Goal: Information Seeking & Learning: Learn about a topic

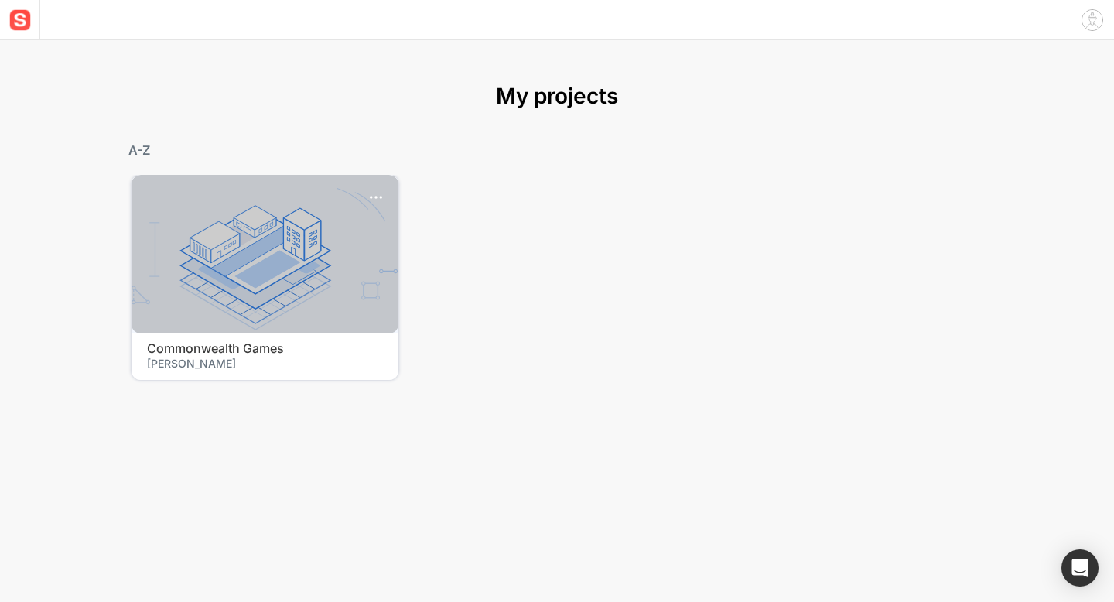
click at [242, 248] on div at bounding box center [264, 254] width 267 height 159
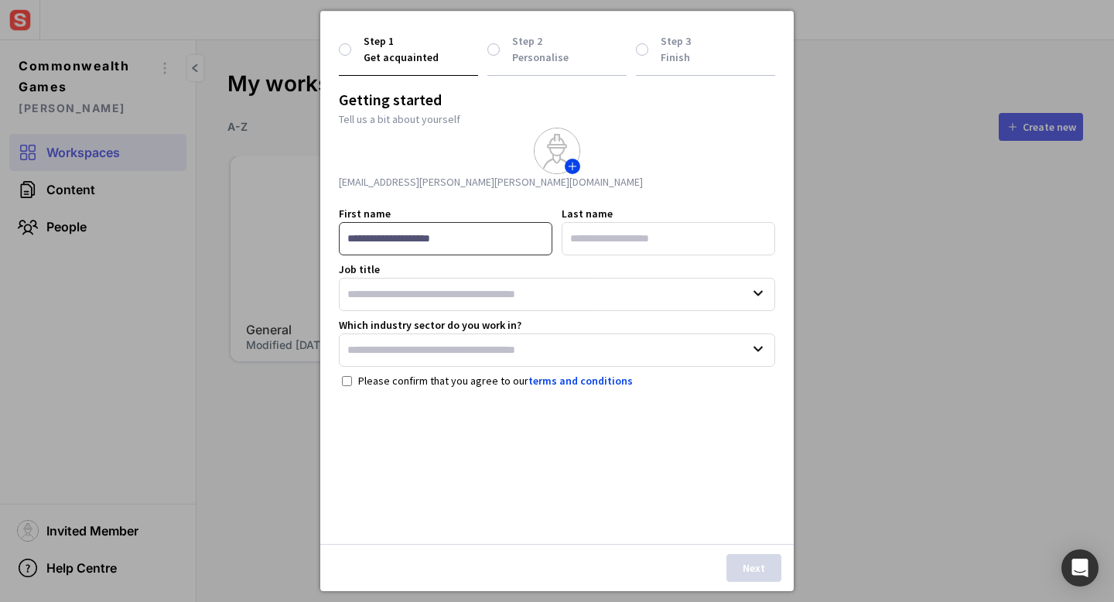
click at [400, 236] on input "First name" at bounding box center [445, 238] width 213 height 33
type input "*"
click at [589, 249] on input "Last name" at bounding box center [667, 238] width 213 height 33
type input "*"
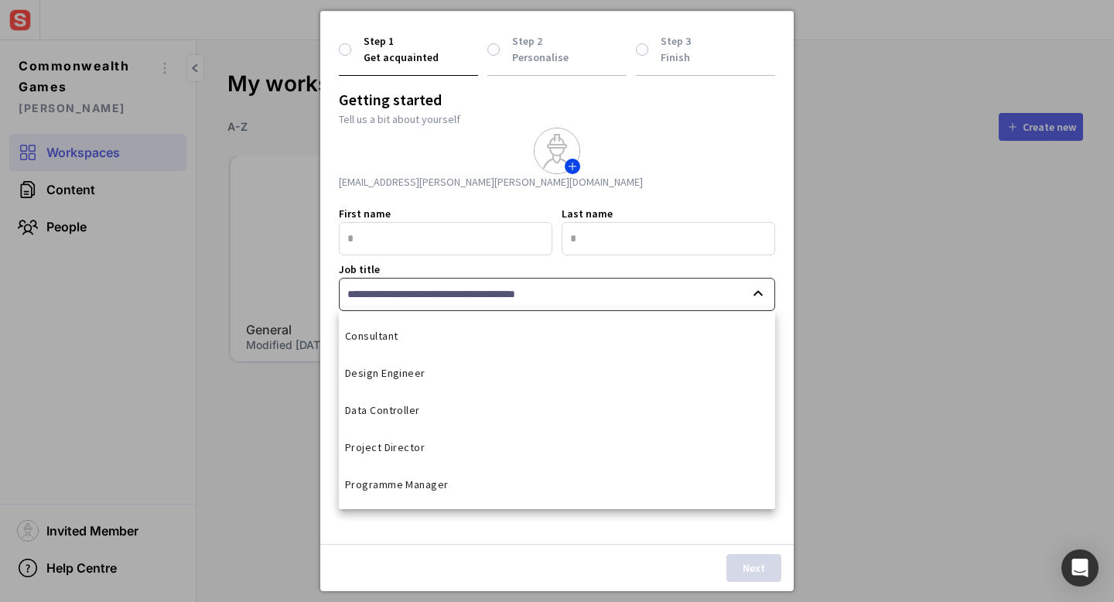
click at [588, 295] on input "Job title" at bounding box center [557, 294] width 436 height 33
click at [545, 353] on mat-option "Consultant" at bounding box center [557, 335] width 436 height 37
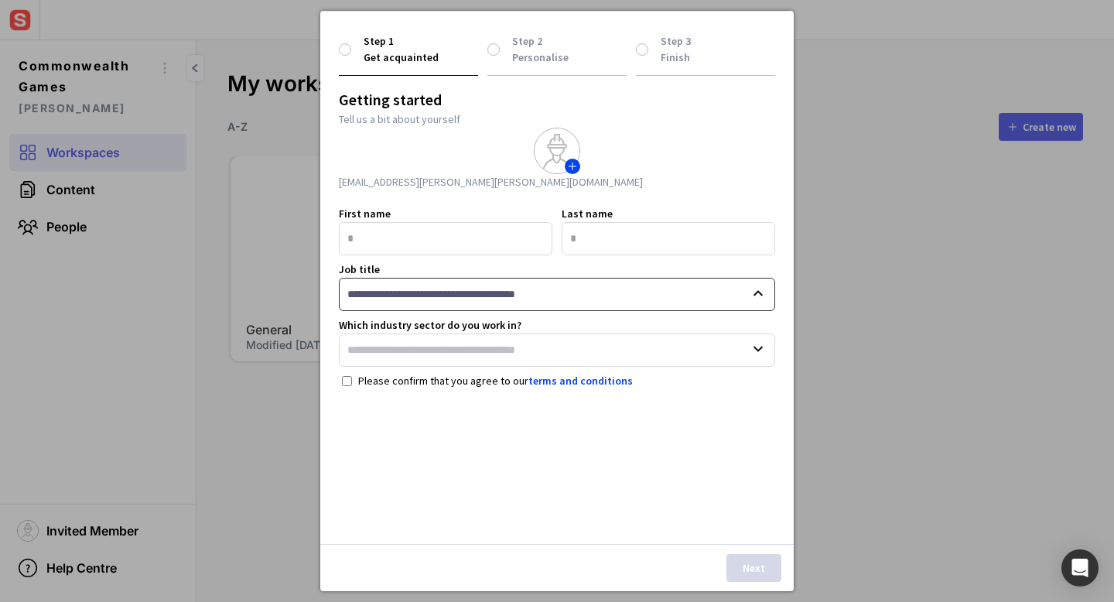
type input "**********"
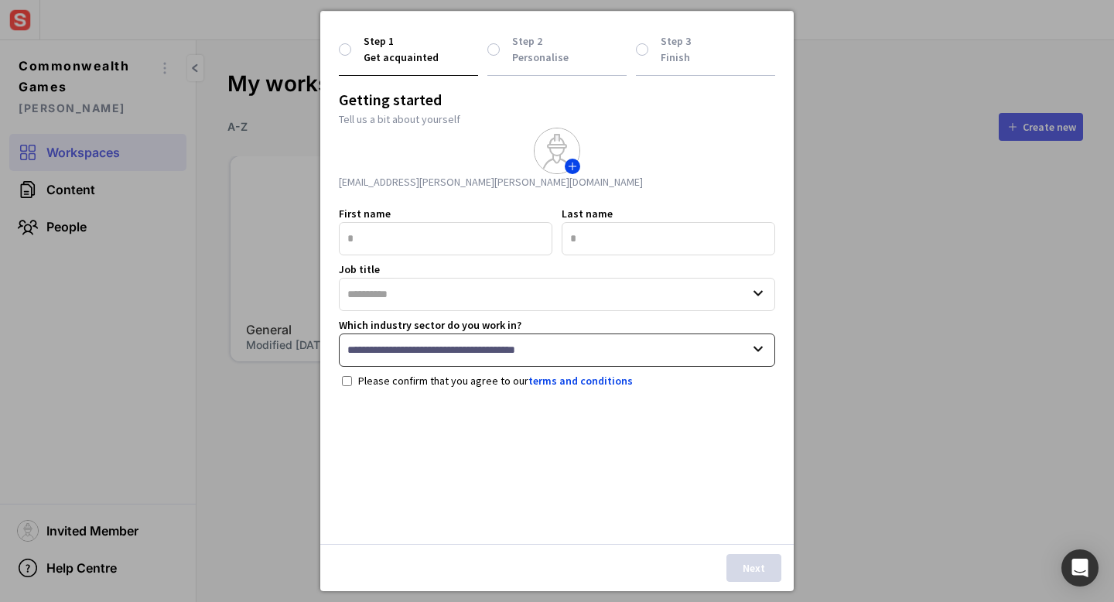
click at [519, 335] on input "Which industry sector do you work in?" at bounding box center [557, 349] width 436 height 33
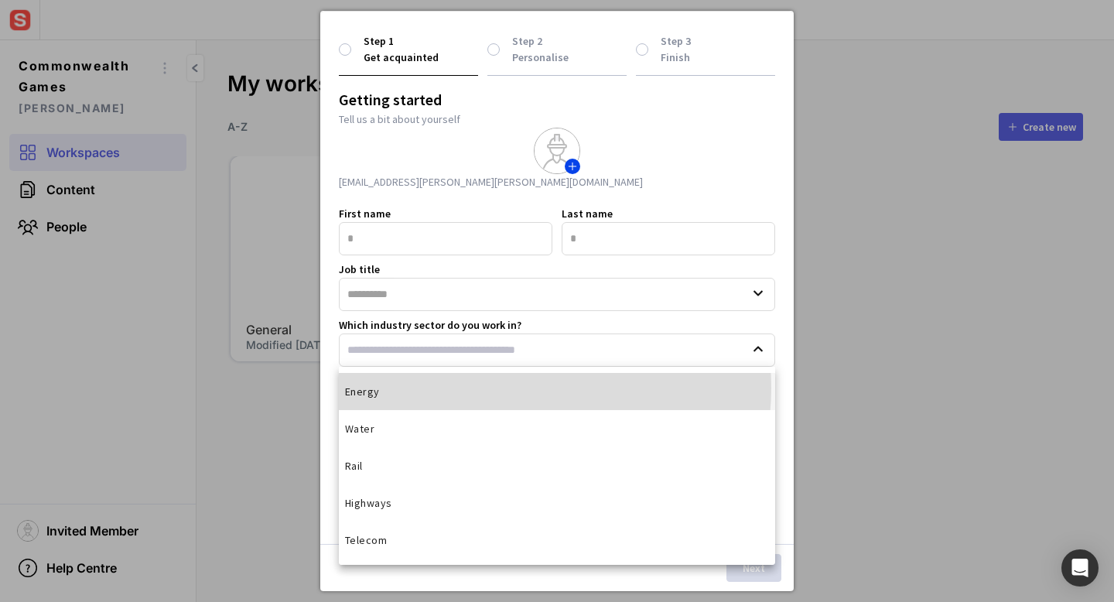
click at [502, 387] on mat-option "Energy" at bounding box center [557, 391] width 436 height 37
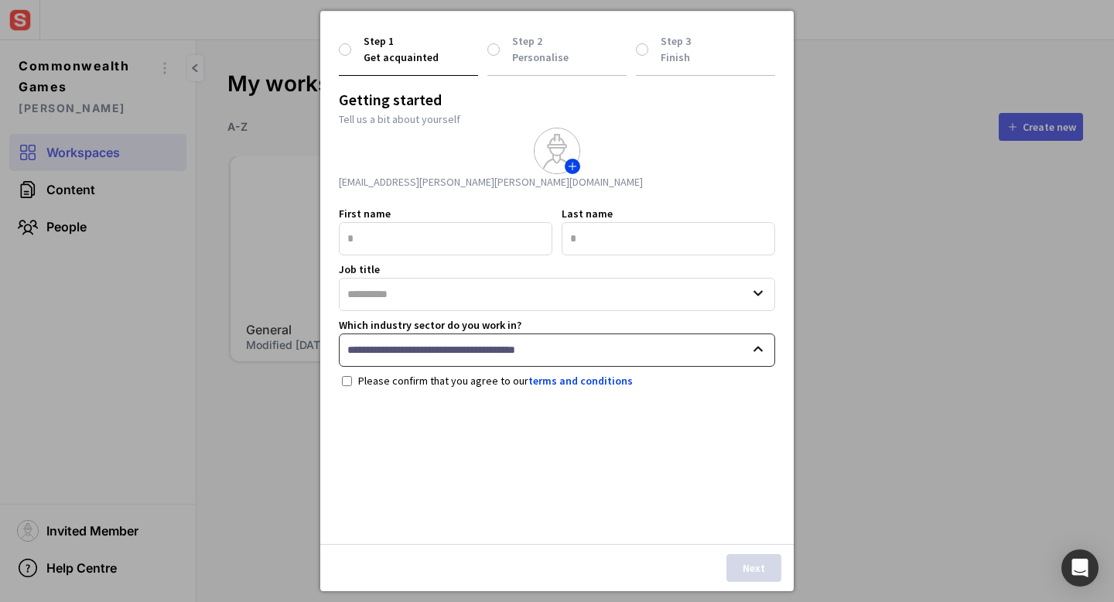
type input "******"
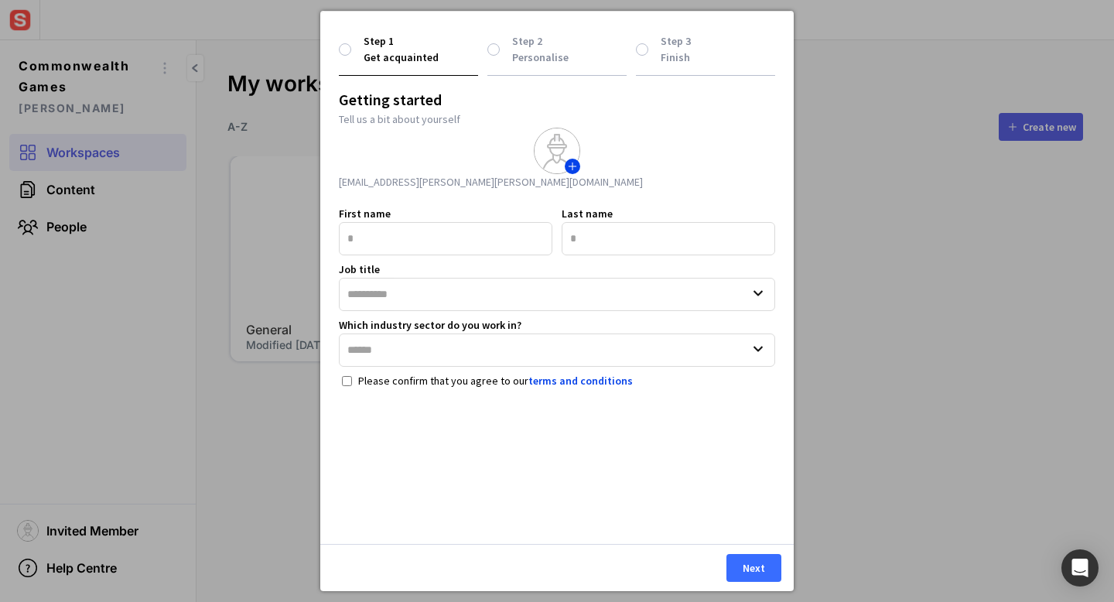
click at [747, 564] on button "Next" at bounding box center [753, 568] width 55 height 28
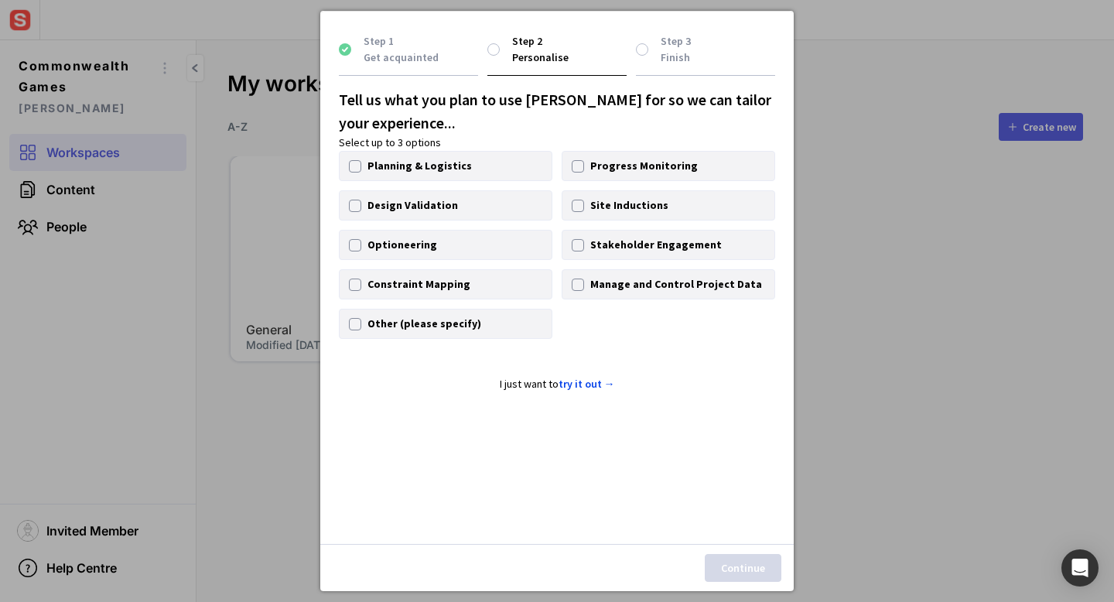
click at [582, 387] on link "try it out →" at bounding box center [586, 384] width 56 height 14
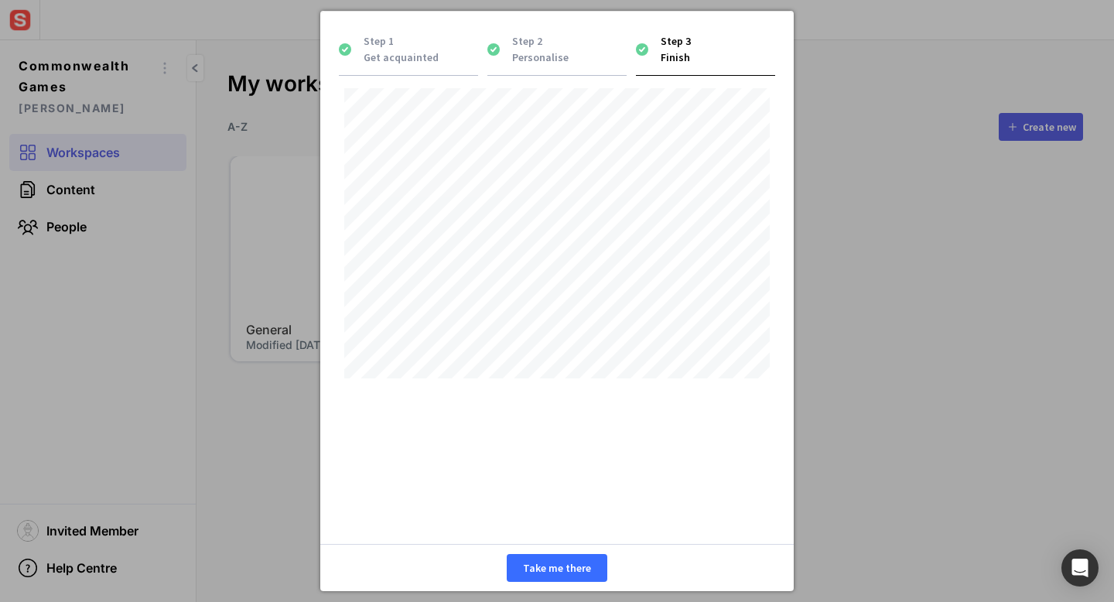
click at [524, 575] on button "Take me there" at bounding box center [557, 568] width 101 height 28
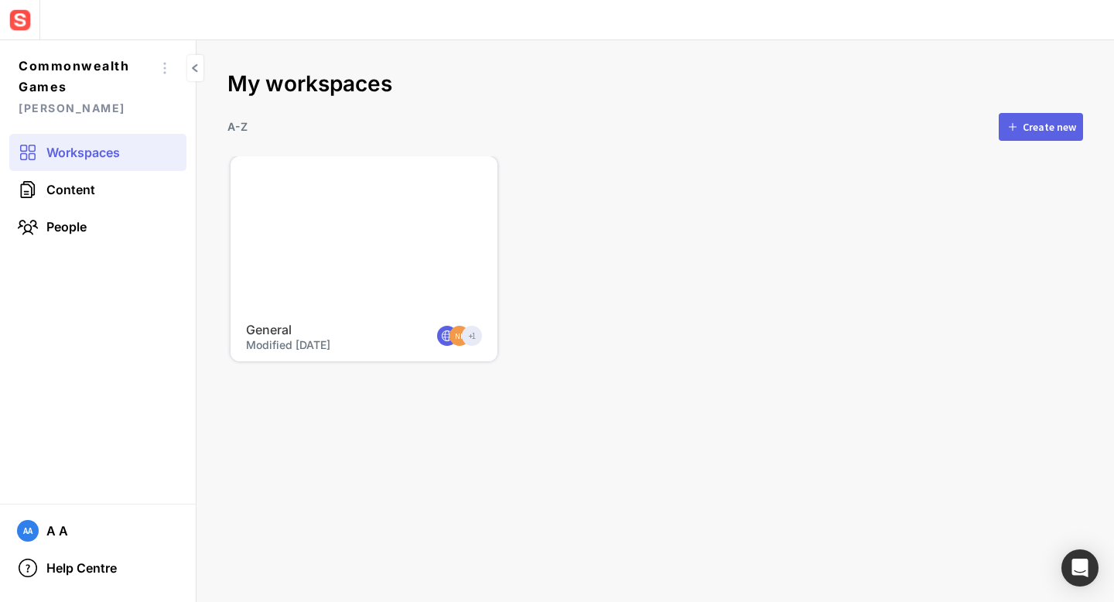
click at [348, 224] on div at bounding box center [363, 235] width 267 height 159
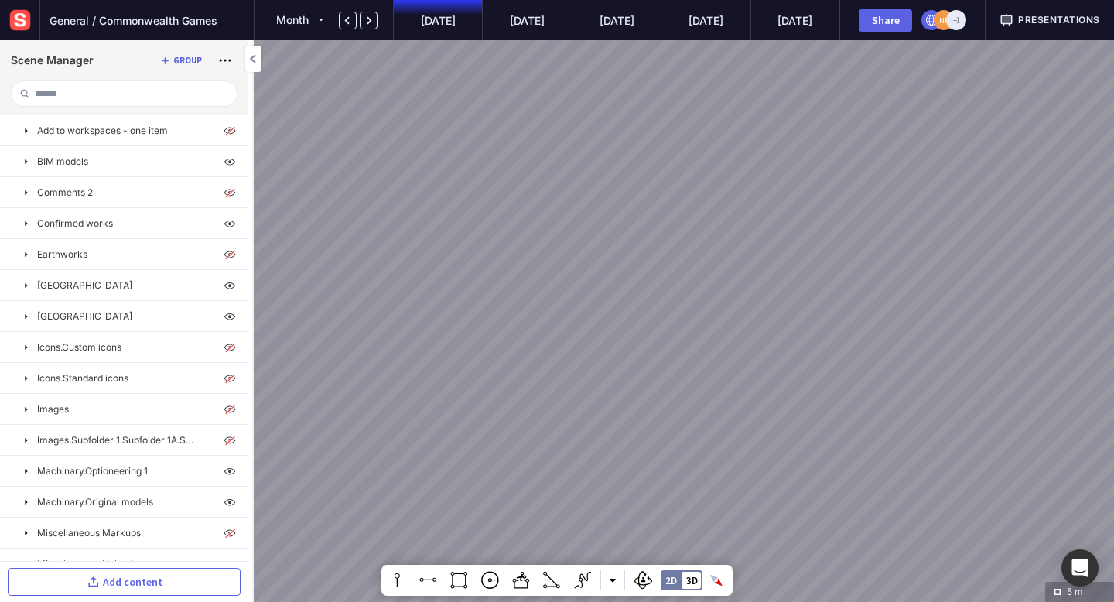
click at [18, 26] on img at bounding box center [20, 20] width 28 height 28
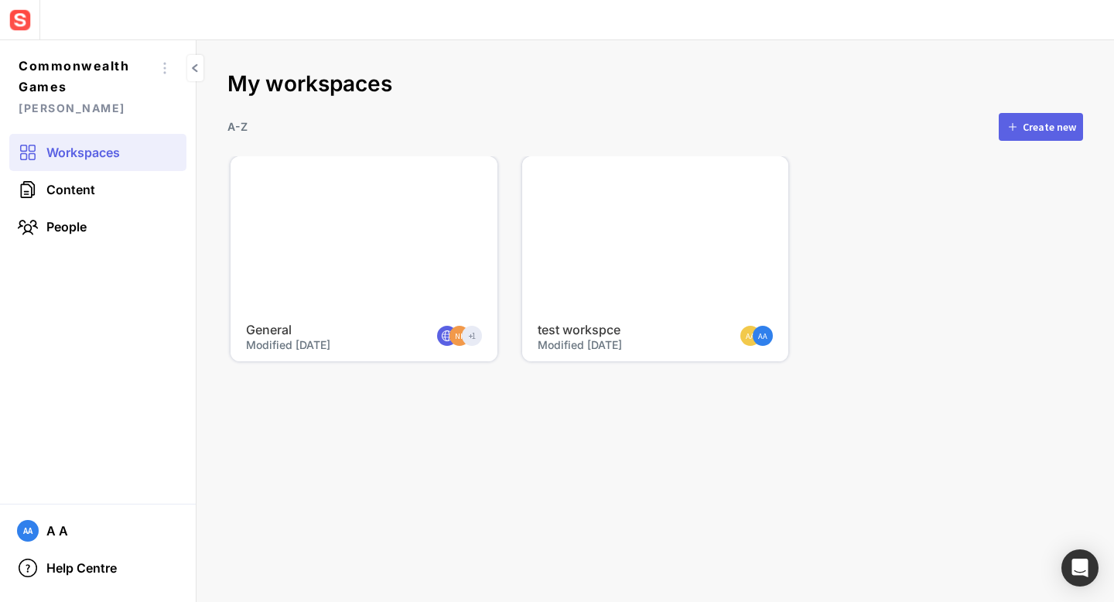
click at [609, 248] on div at bounding box center [655, 235] width 267 height 159
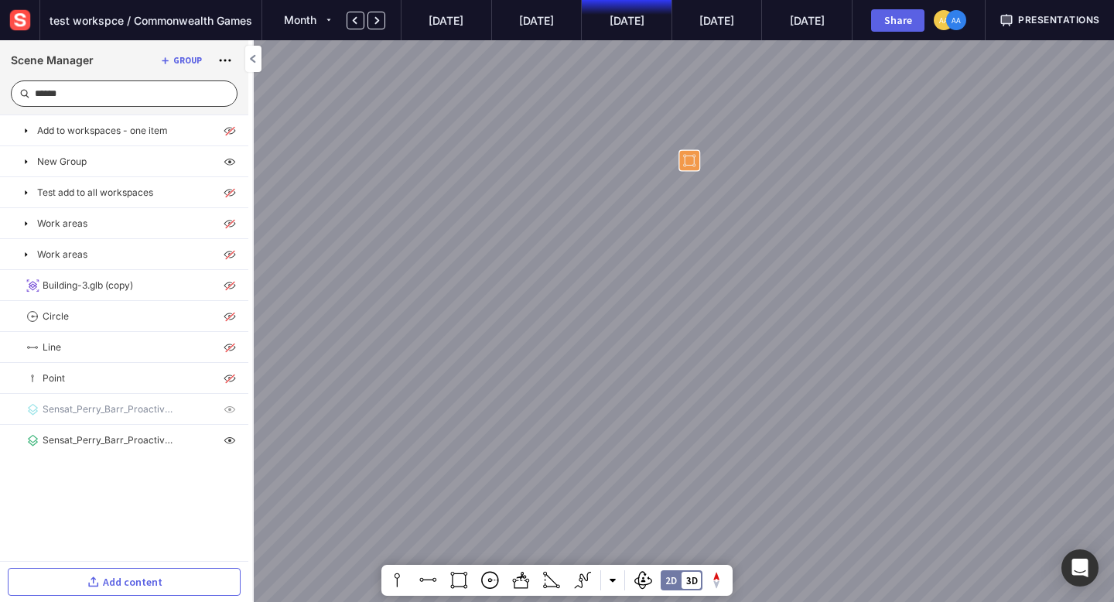
click at [47, 89] on input at bounding box center [129, 93] width 189 height 25
type input "**"
click at [145, 97] on input at bounding box center [129, 93] width 189 height 25
type input "*"
click at [117, 91] on input "*****" at bounding box center [120, 93] width 171 height 25
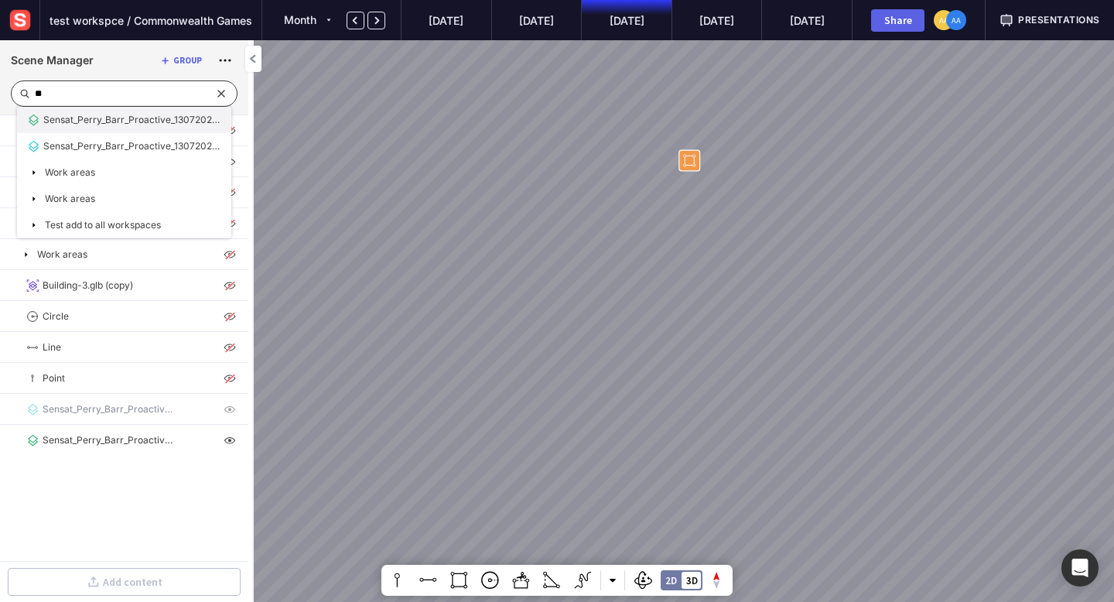
type input "*"
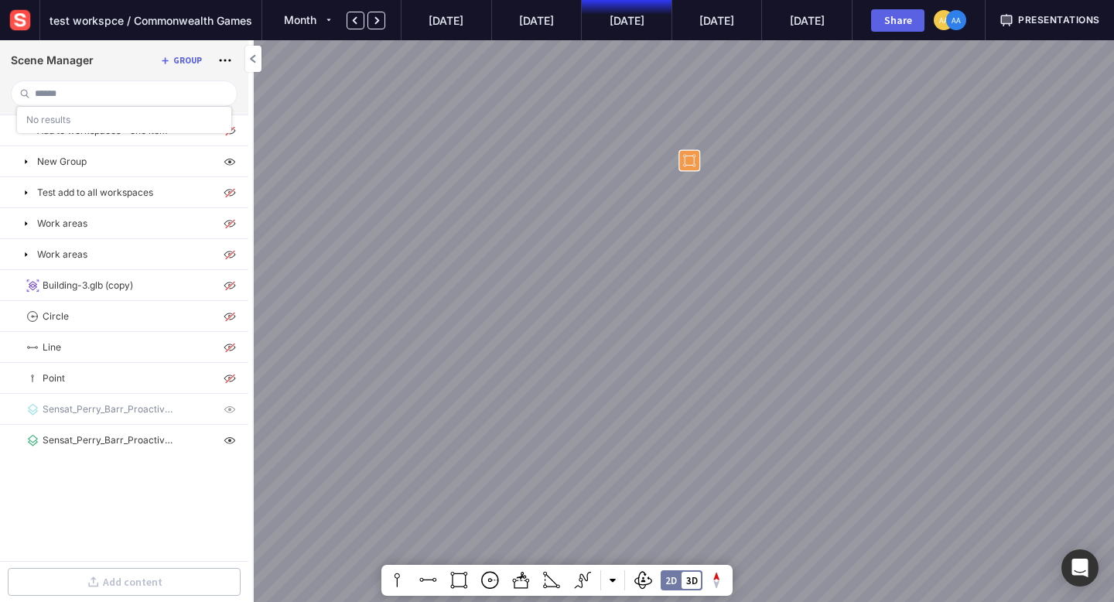
click at [461, 199] on div at bounding box center [557, 301] width 1114 height 602
click at [104, 97] on input at bounding box center [129, 93] width 189 height 25
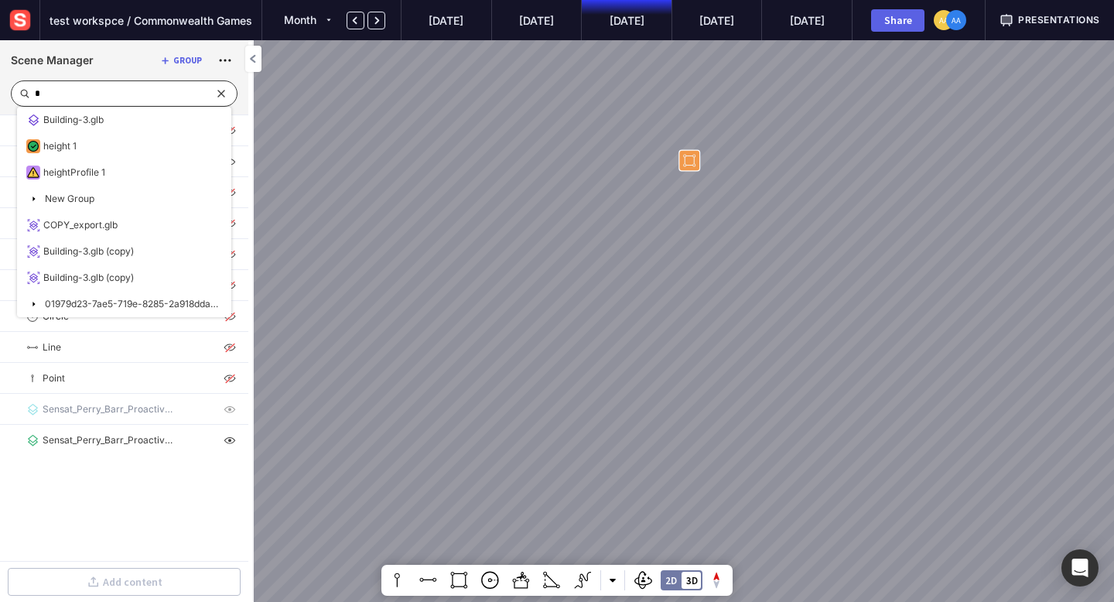
type input "*"
click at [181, 96] on input "*" at bounding box center [120, 93] width 171 height 25
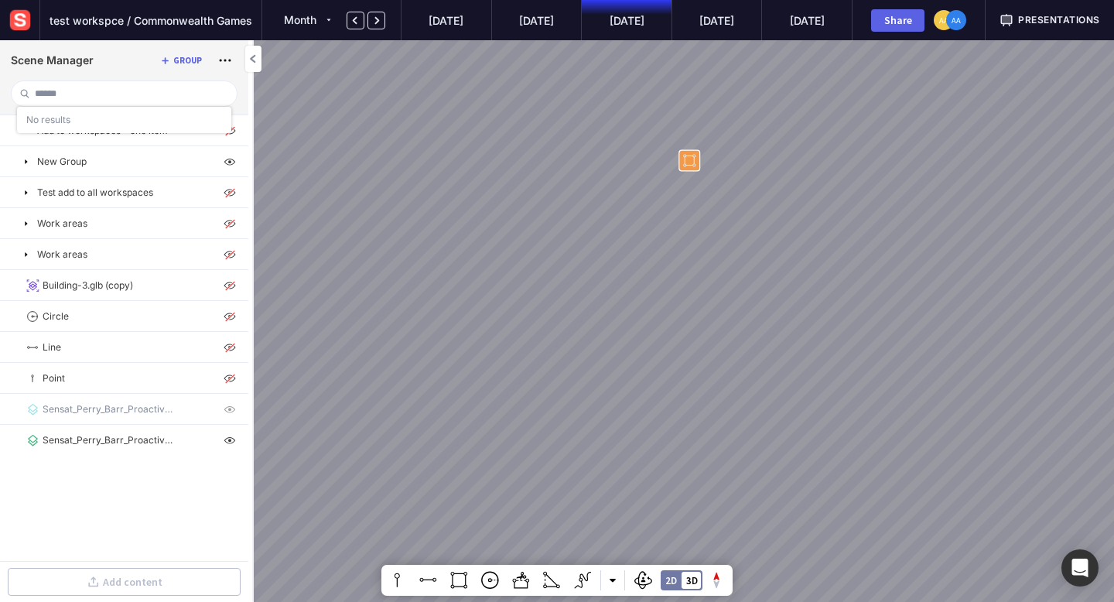
click at [500, 241] on div at bounding box center [557, 301] width 1114 height 602
click at [62, 93] on input at bounding box center [129, 93] width 189 height 25
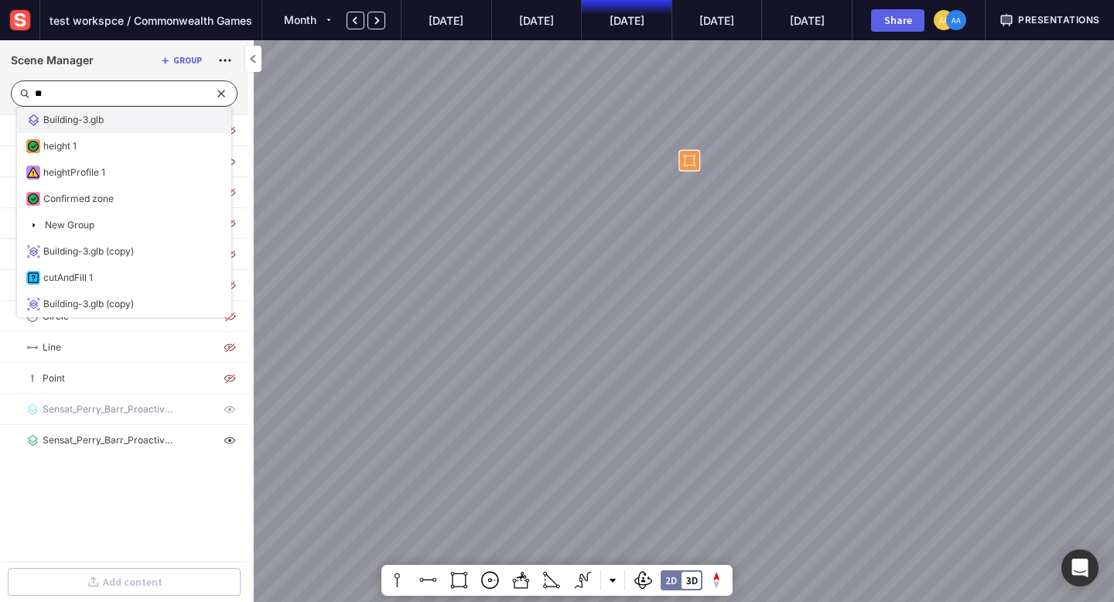
type input "**"
click at [72, 120] on p "Building-3.glb" at bounding box center [73, 120] width 60 height 14
